Goal: Transaction & Acquisition: Purchase product/service

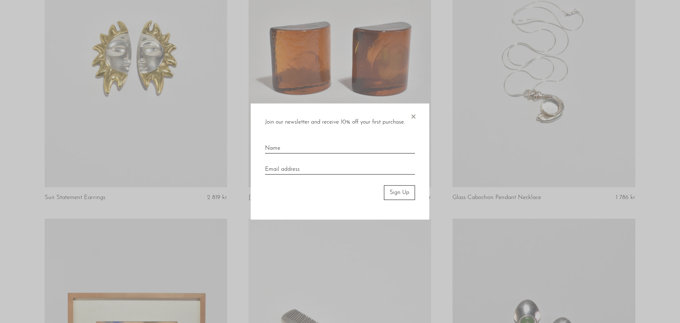
scroll to position [999, 0]
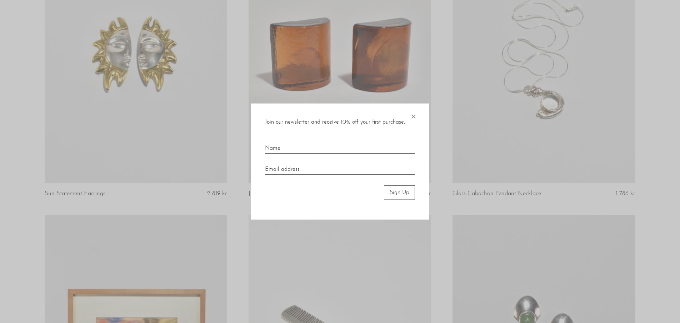
drag, startPoint x: 413, startPoint y: 117, endPoint x: 418, endPoint y: 116, distance: 4.7
click at [414, 117] on span "×" at bounding box center [412, 114] width 7 height 23
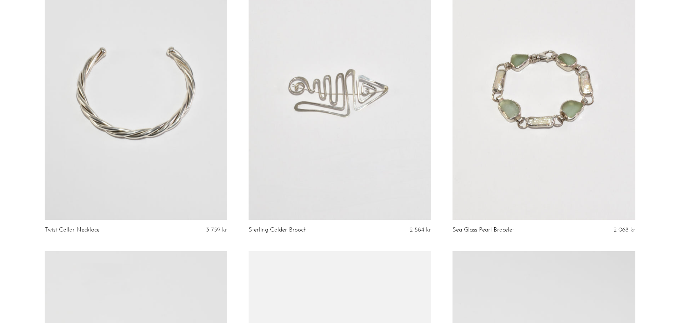
scroll to position [1828, 0]
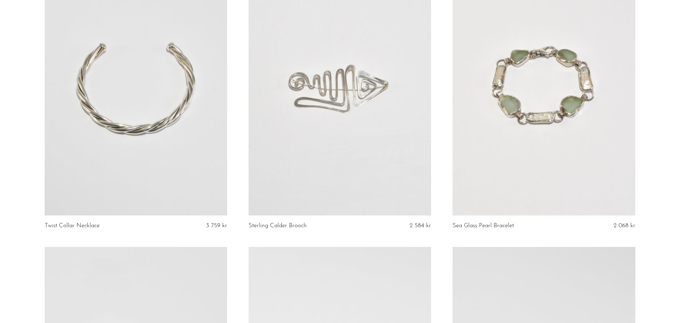
click at [531, 99] on link at bounding box center [543, 88] width 182 height 256
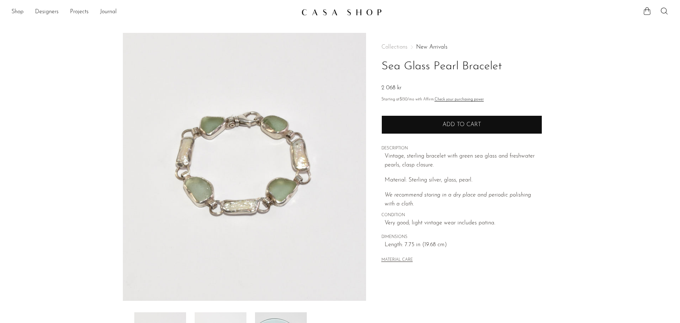
click at [472, 127] on span "Add to cart" at bounding box center [461, 125] width 39 height 6
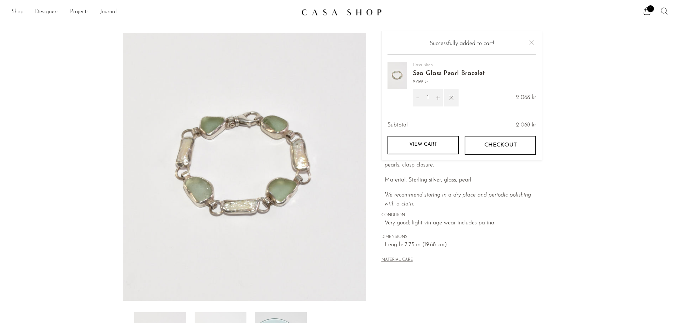
click at [424, 147] on link "View cart" at bounding box center [422, 144] width 71 height 19
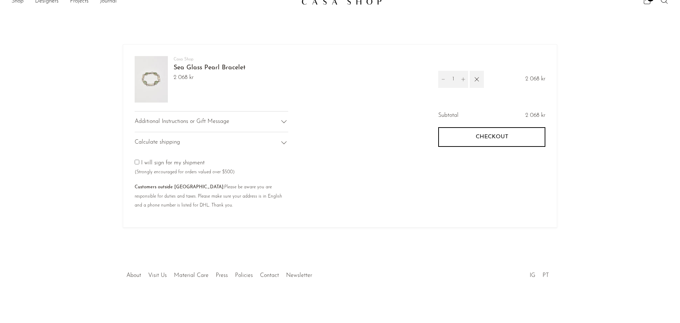
scroll to position [39, 0]
click at [162, 138] on span "Calculate shipping" at bounding box center [157, 142] width 45 height 9
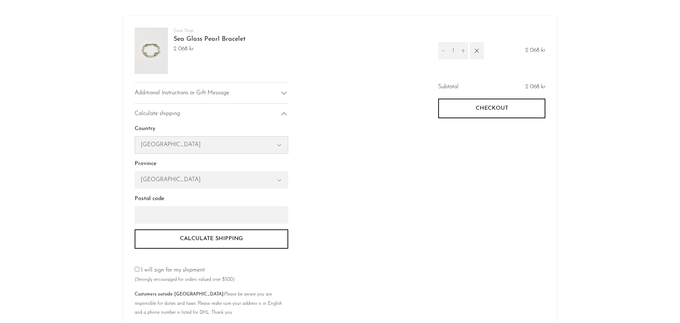
select select "Switzerland"
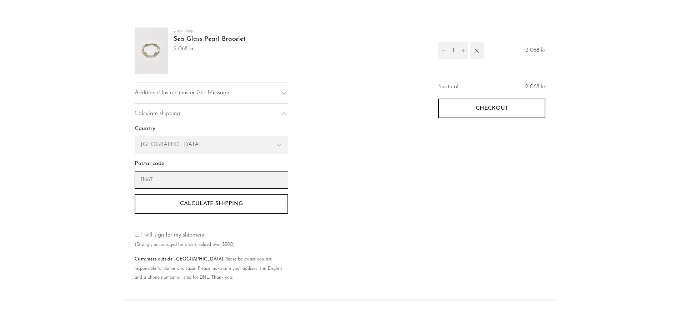
type input "11667"
click at [223, 202] on button "Calculate shipping" at bounding box center [211, 203] width 153 height 19
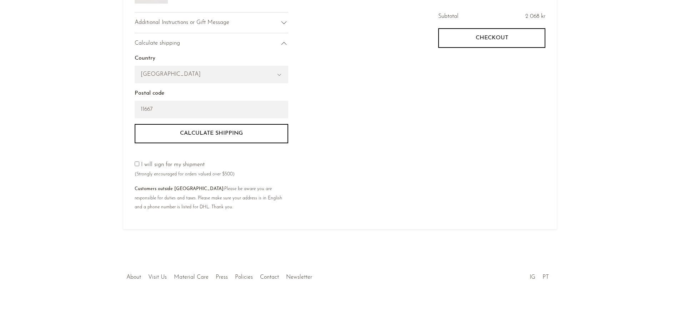
scroll to position [74, 0]
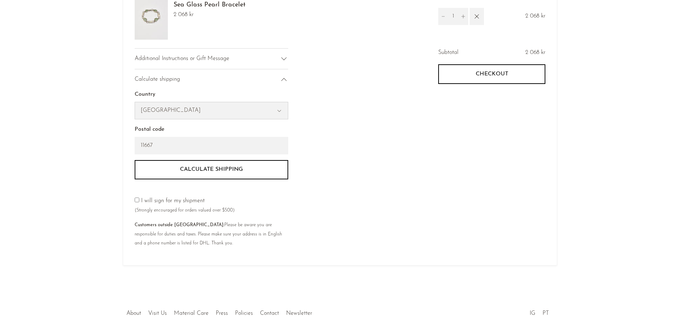
select select "Sweden"
click at [217, 170] on button "Calculate shipping" at bounding box center [211, 169] width 153 height 19
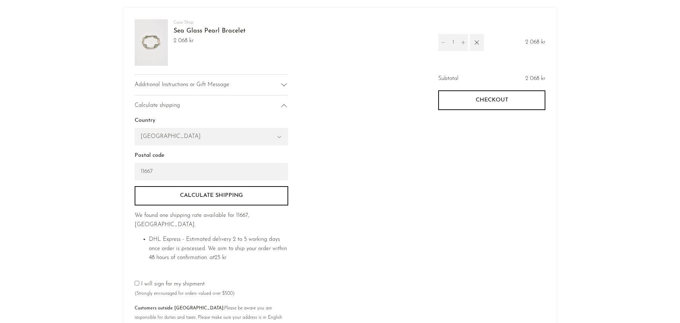
scroll to position [78, 0]
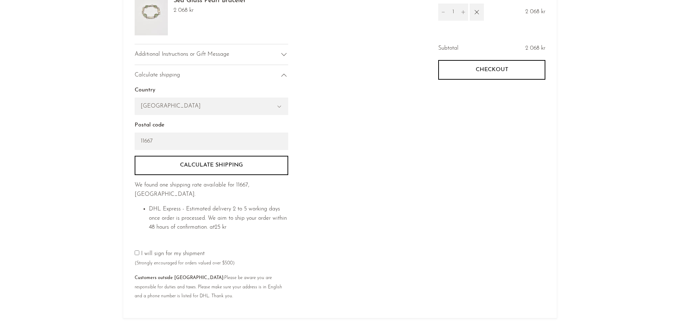
click at [136, 250] on input"] "checkbox" at bounding box center [137, 252] width 5 height 5
checkbox input"] "true"
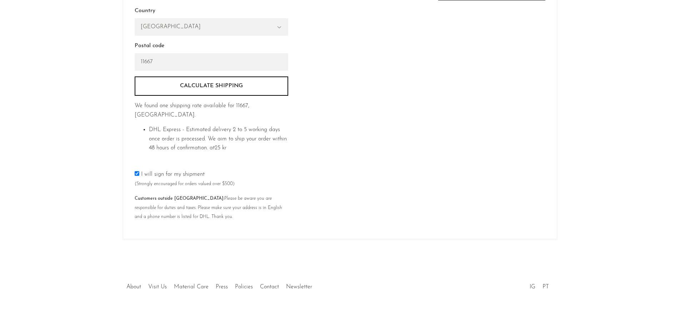
scroll to position [157, 0]
click at [242, 284] on link "Policies" at bounding box center [244, 287] width 18 height 6
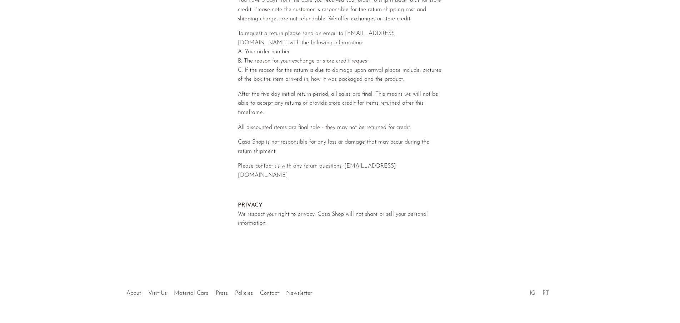
scroll to position [303, 0]
